Goal: Subscribe to service/newsletter

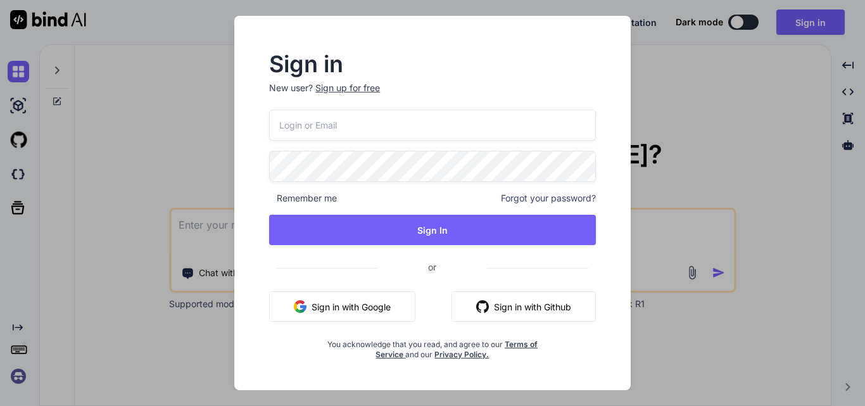
click at [342, 127] on input "email" at bounding box center [432, 125] width 327 height 31
click at [356, 308] on button "Sign in with Google" at bounding box center [342, 306] width 146 height 30
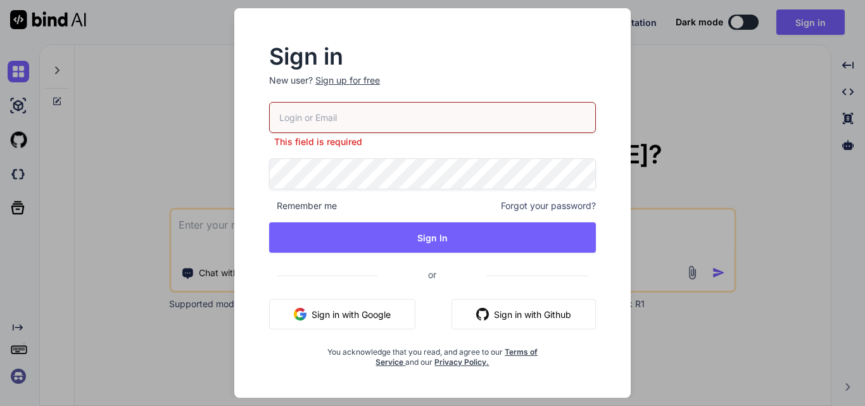
click at [375, 307] on button "Sign in with Google" at bounding box center [342, 314] width 146 height 30
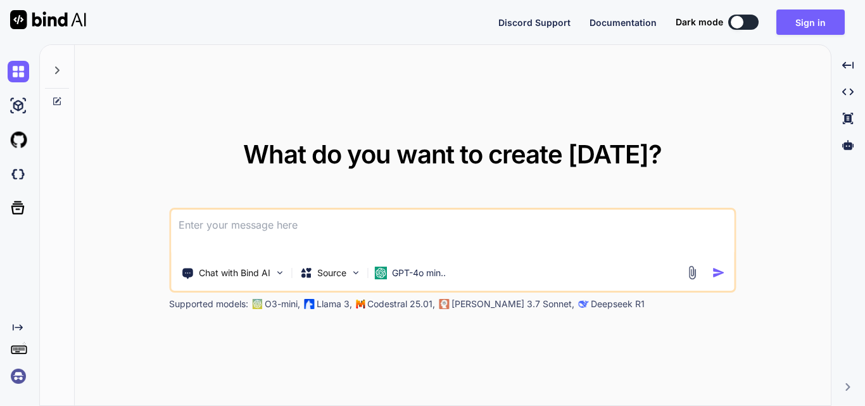
click at [268, 229] on textarea at bounding box center [452, 233] width 563 height 47
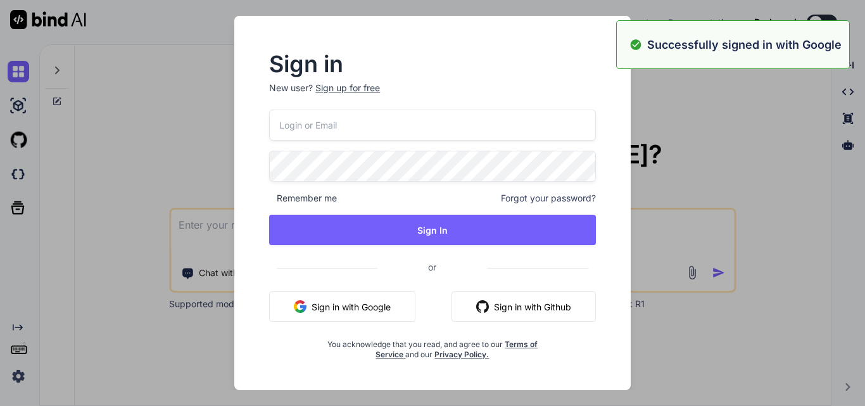
type textarea "د"
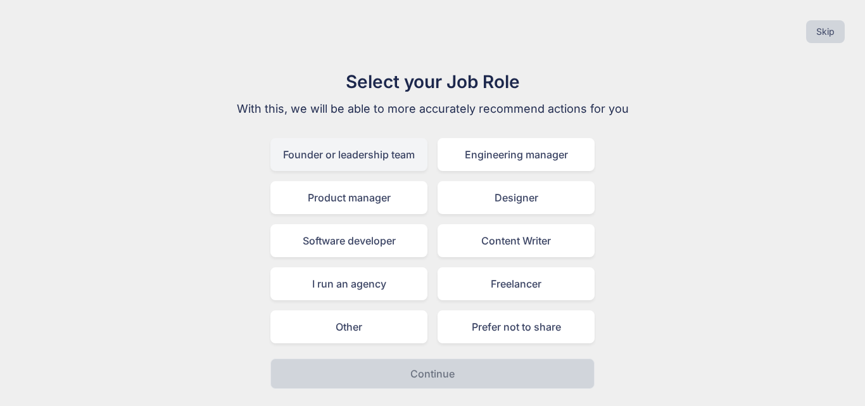
click at [343, 156] on div "Founder or leadership team" at bounding box center [348, 154] width 157 height 33
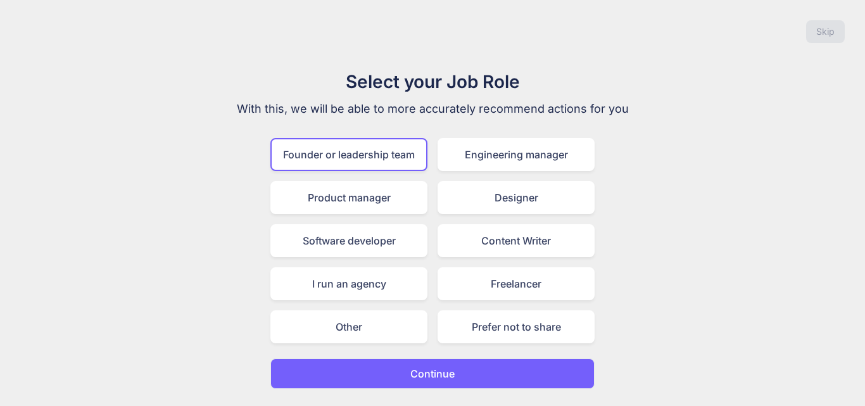
click at [423, 369] on p "Continue" at bounding box center [432, 373] width 44 height 15
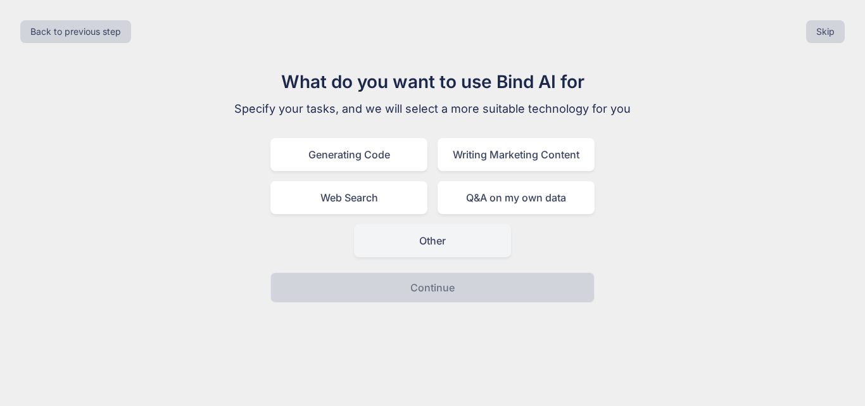
click at [418, 230] on div "Other" at bounding box center [432, 240] width 157 height 33
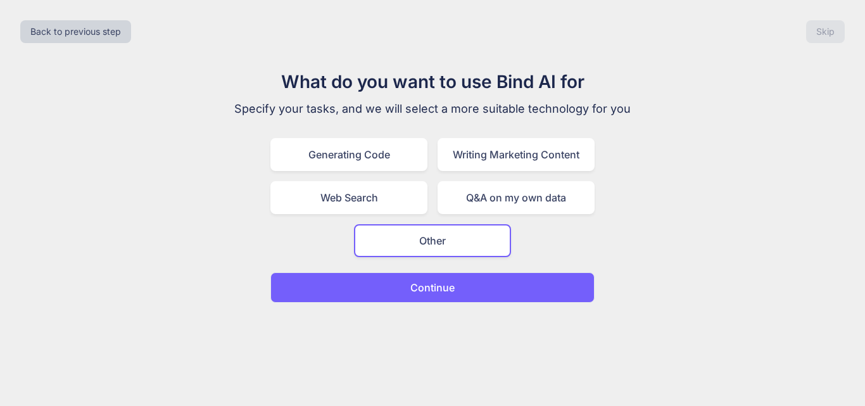
click at [422, 277] on button "Continue" at bounding box center [432, 287] width 324 height 30
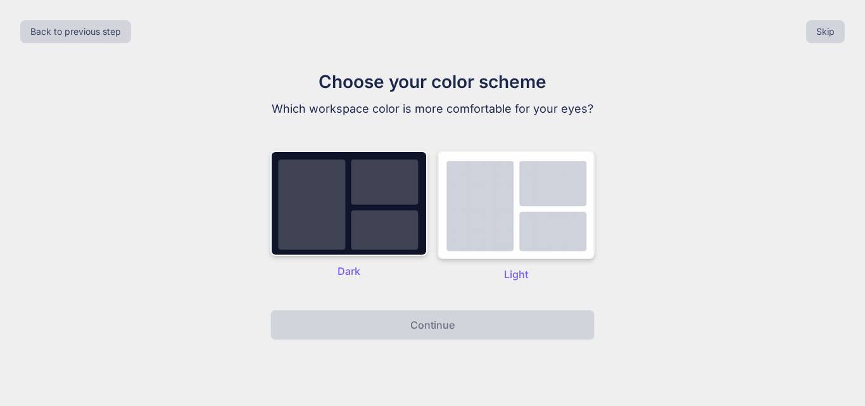
click at [522, 223] on img at bounding box center [516, 205] width 157 height 108
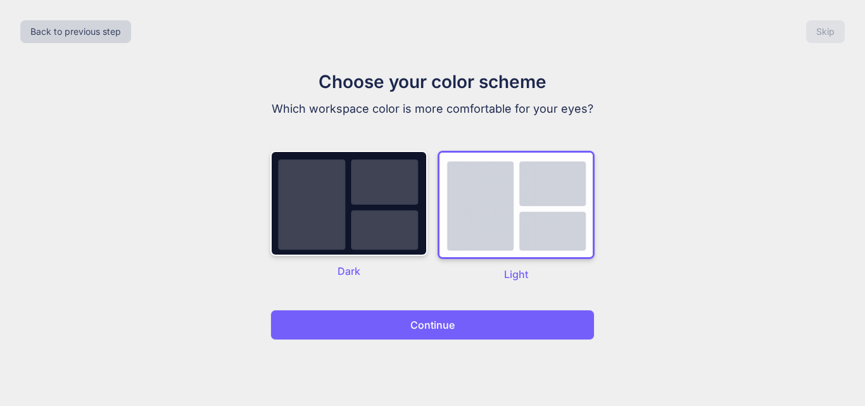
click at [456, 326] on button "Continue" at bounding box center [432, 325] width 324 height 30
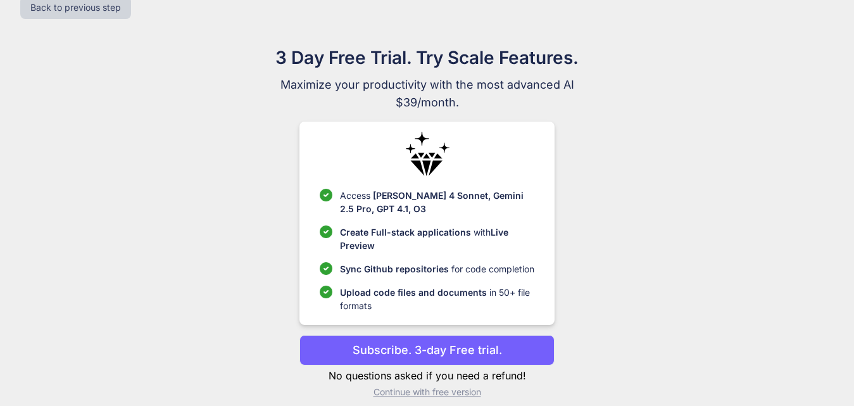
scroll to position [37, 0]
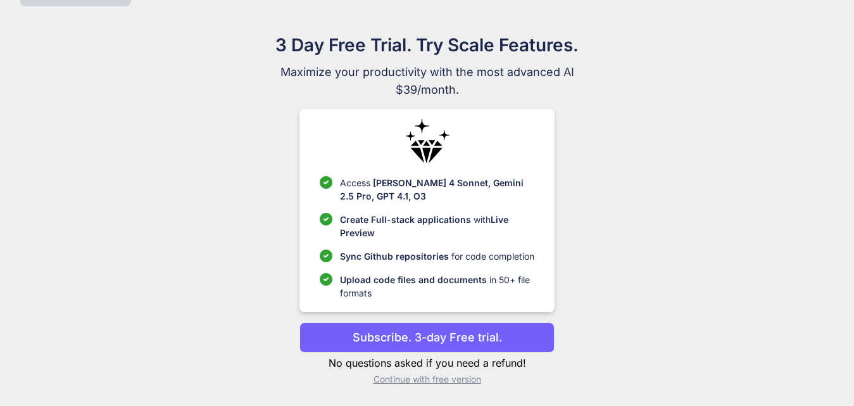
click at [461, 336] on p "Subscribe. 3-day Free trial." at bounding box center [427, 337] width 149 height 17
